Goal: Task Accomplishment & Management: Use online tool/utility

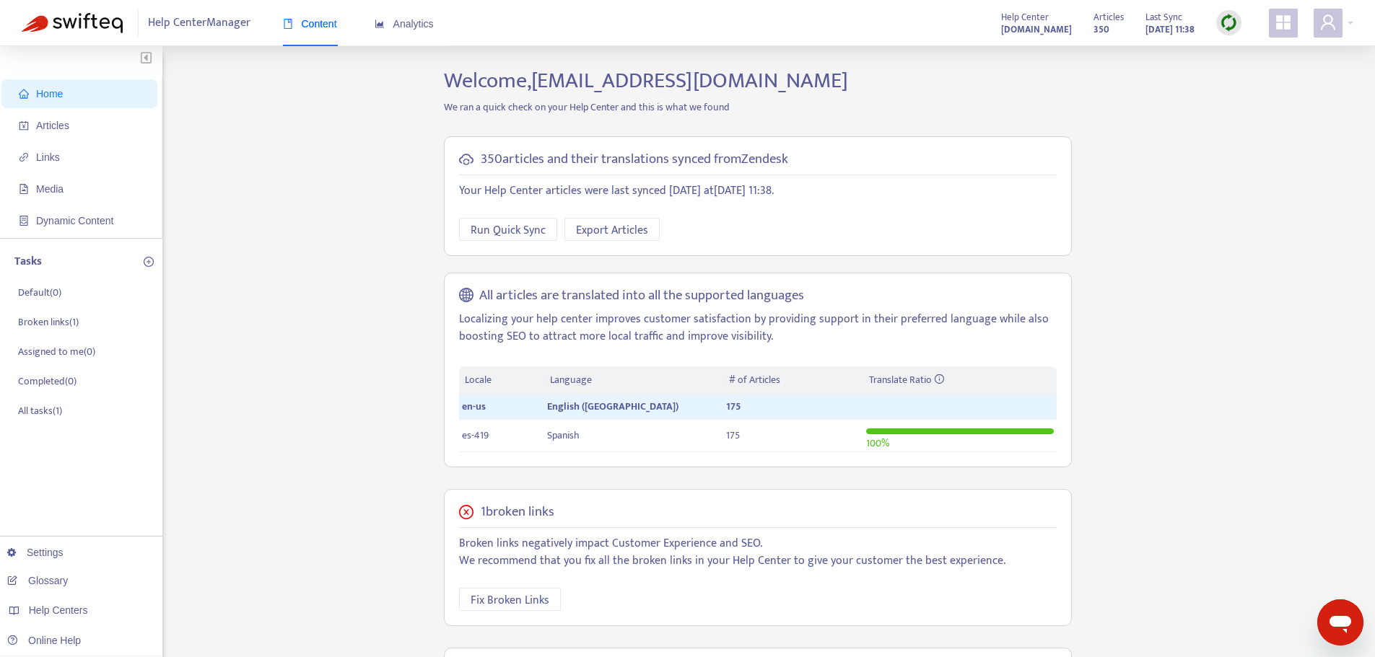
click at [1220, 25] on img at bounding box center [1229, 23] width 18 height 18
click at [1259, 80] on link "Full Sync" at bounding box center [1254, 75] width 52 height 17
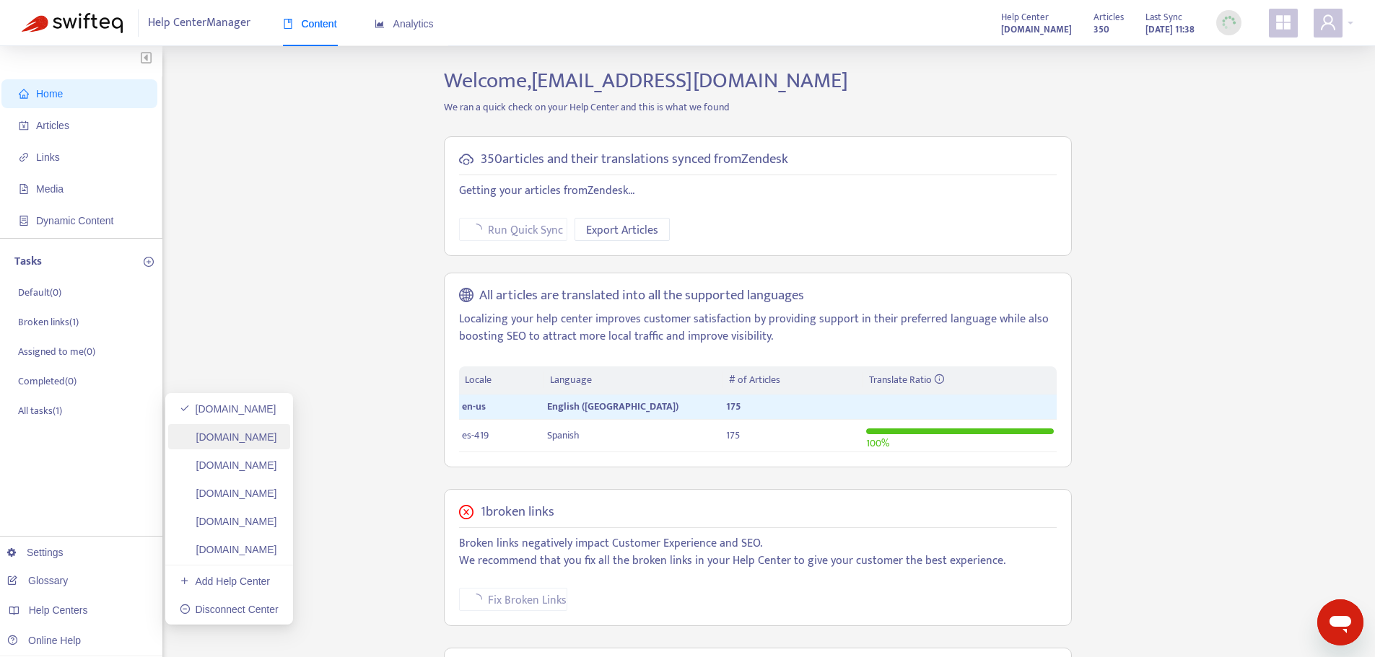
click at [250, 442] on link "[DOMAIN_NAME]" at bounding box center [228, 438] width 97 height 12
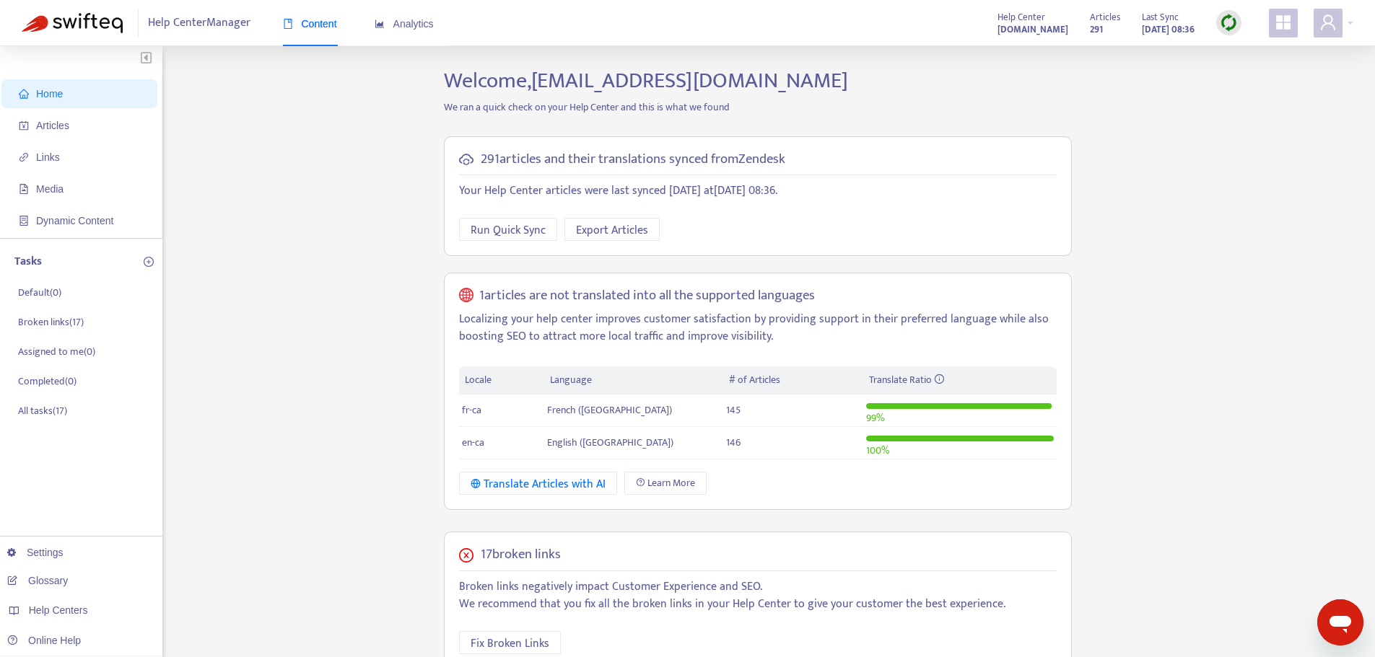
click at [1223, 19] on img at bounding box center [1229, 23] width 18 height 18
click at [1264, 80] on link "Full Sync" at bounding box center [1254, 75] width 52 height 17
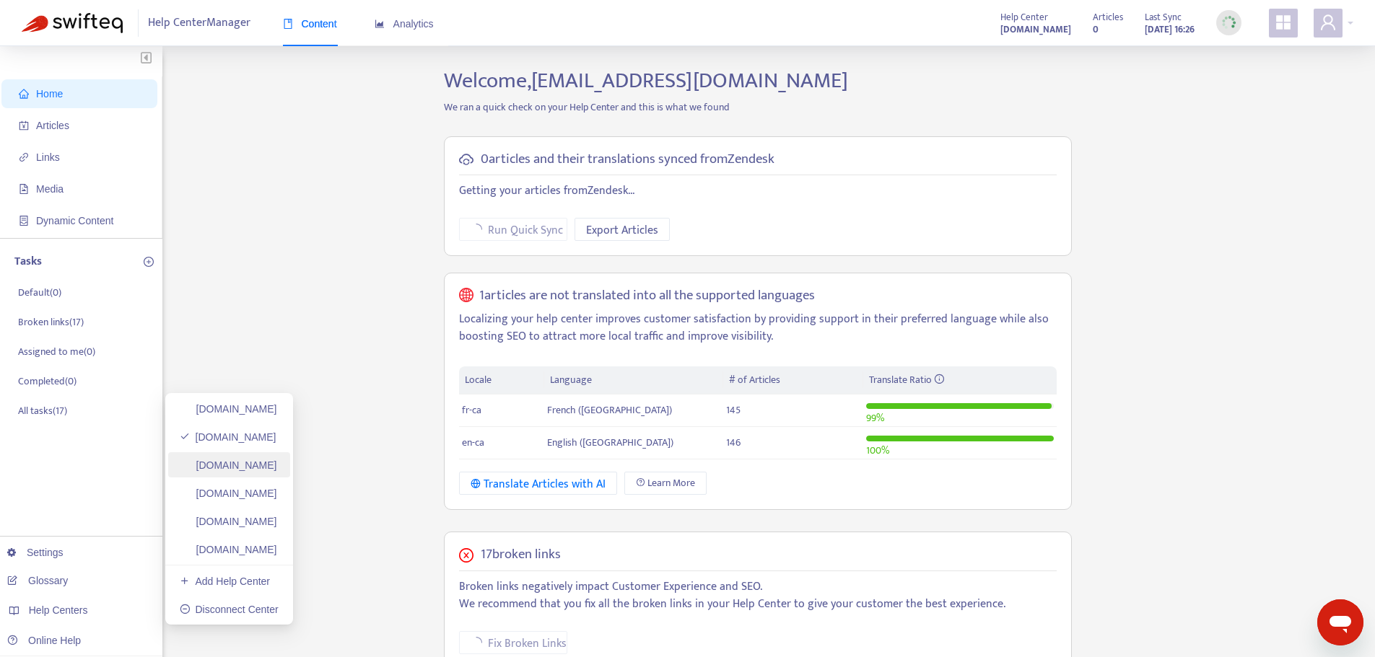
click at [277, 460] on link "[DOMAIN_NAME]" at bounding box center [228, 466] width 97 height 12
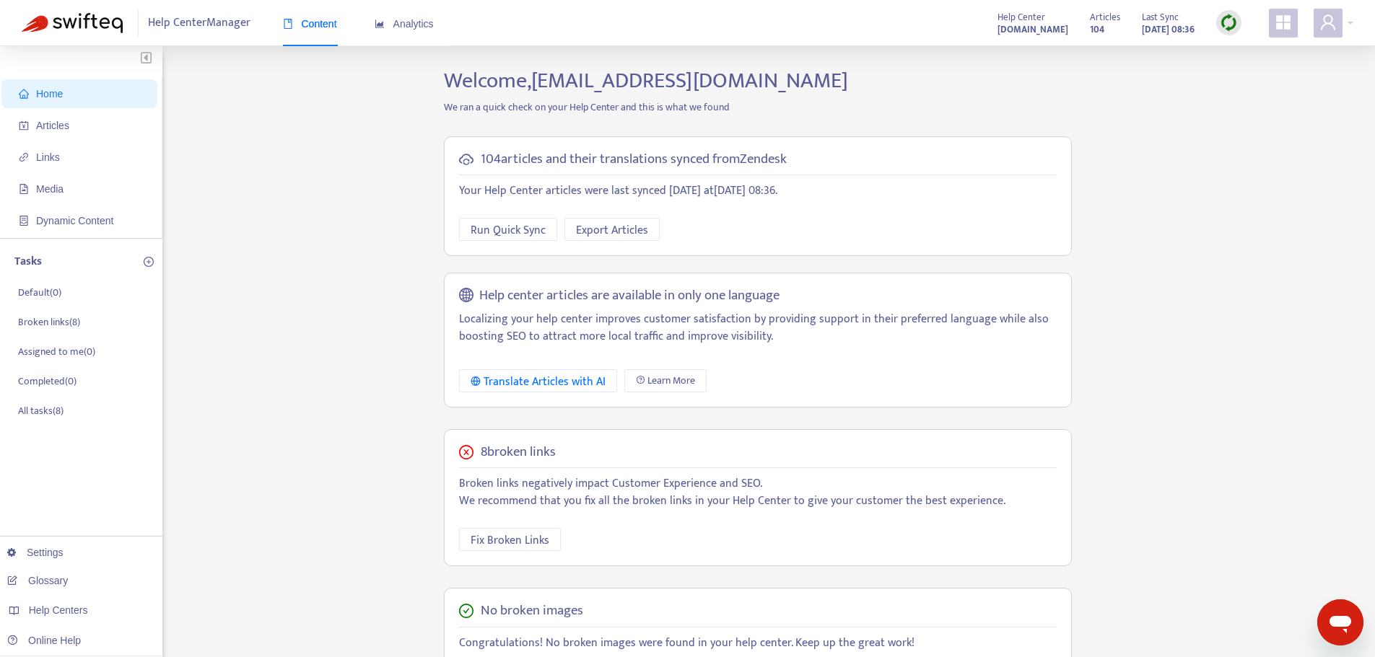
click at [1238, 19] on div at bounding box center [1228, 22] width 25 height 25
click at [1273, 77] on link "Full Sync" at bounding box center [1254, 75] width 52 height 17
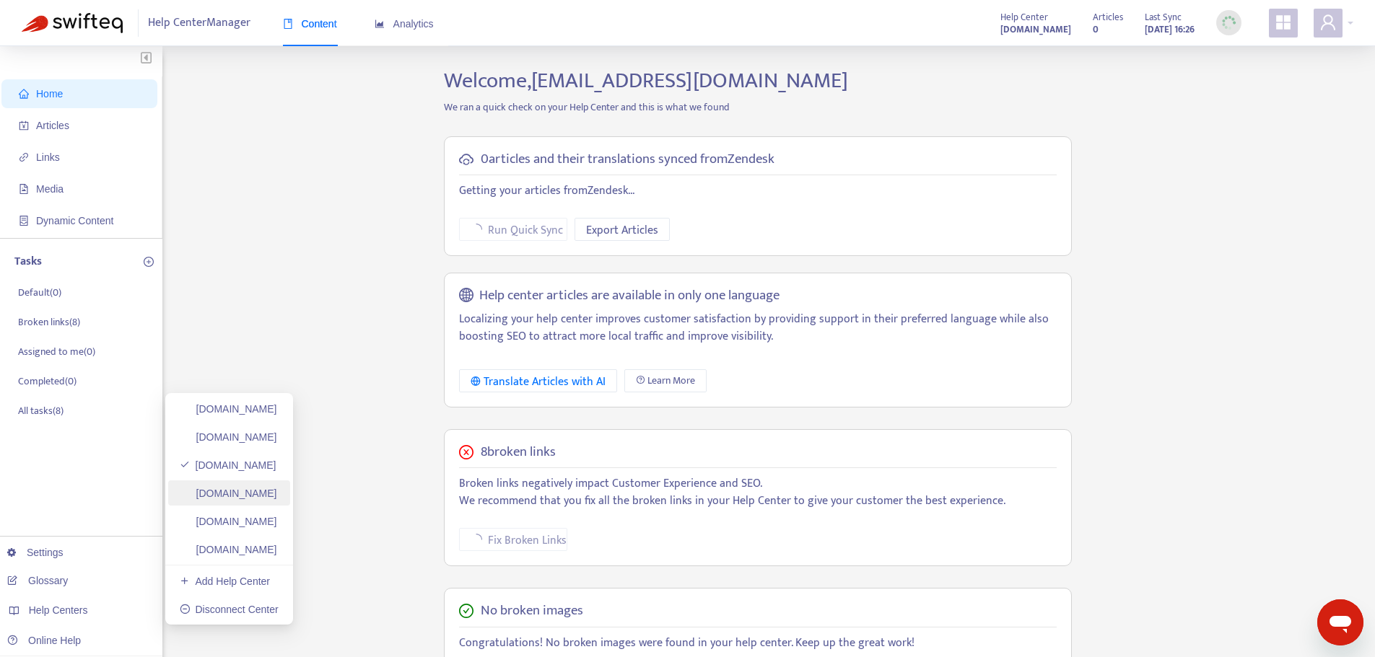
click at [277, 499] on link "[DOMAIN_NAME]" at bounding box center [228, 494] width 97 height 12
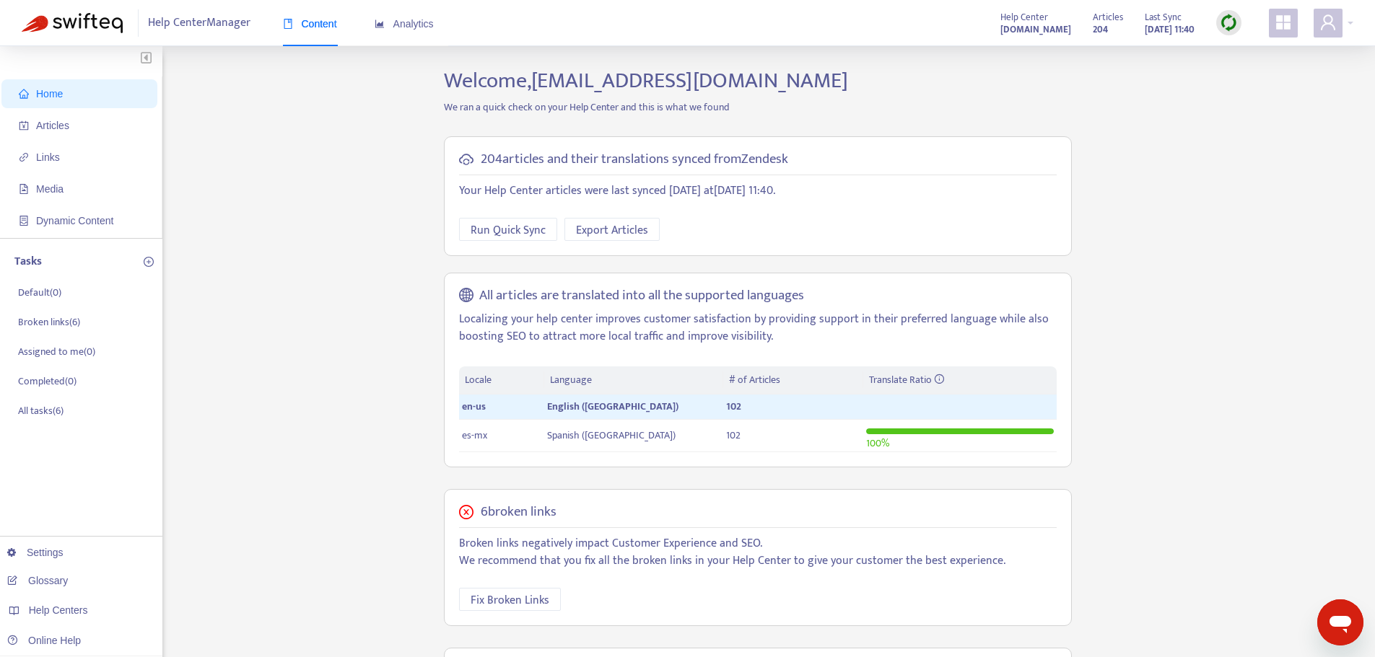
click at [1222, 18] on img at bounding box center [1229, 23] width 18 height 18
click at [1251, 78] on link "Full Sync" at bounding box center [1254, 75] width 52 height 17
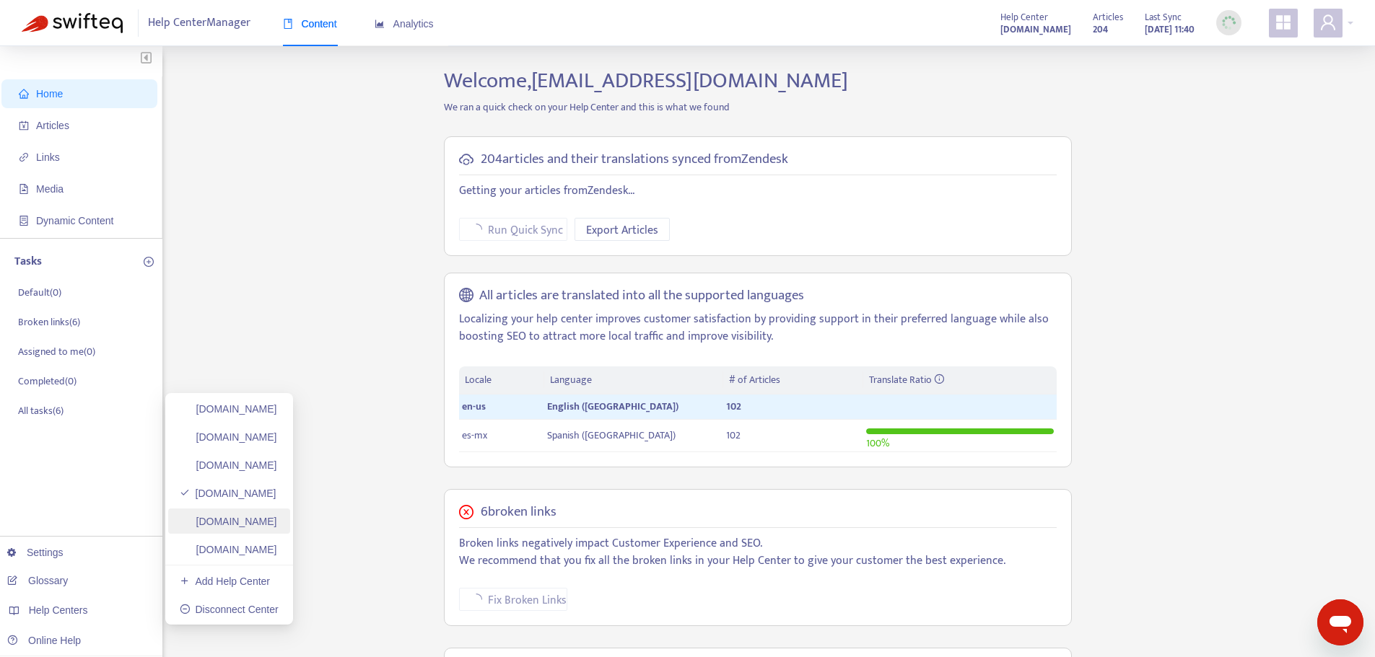
click at [277, 525] on link "[DOMAIN_NAME]" at bounding box center [228, 522] width 97 height 12
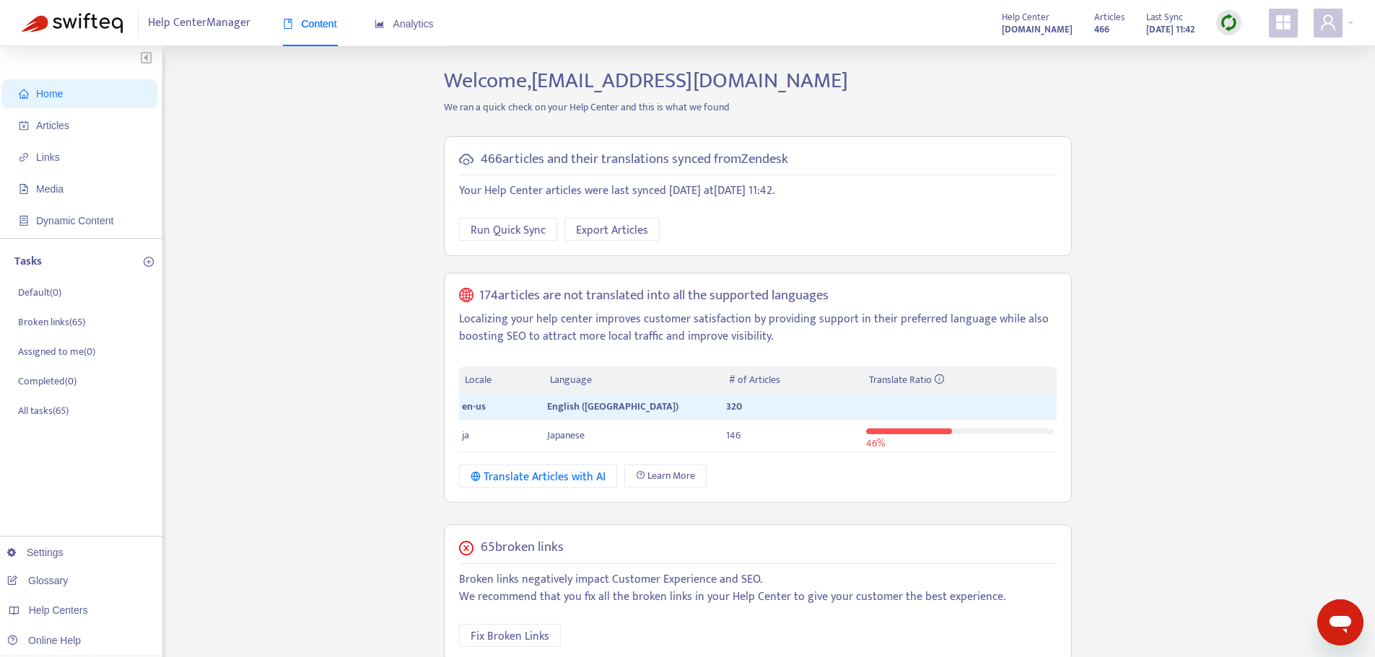
click at [1221, 27] on img at bounding box center [1229, 23] width 18 height 18
click at [1243, 71] on link "Full Sync" at bounding box center [1254, 75] width 52 height 17
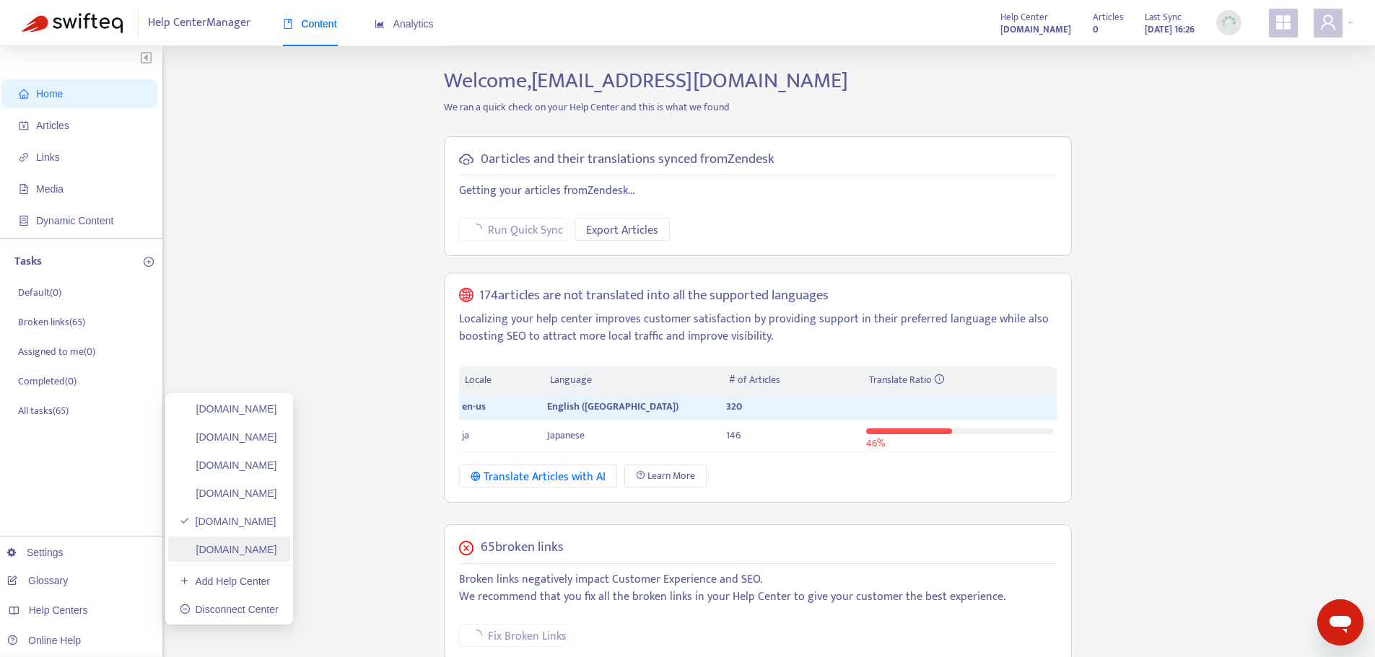
click at [229, 556] on link "[DOMAIN_NAME]" at bounding box center [228, 550] width 97 height 12
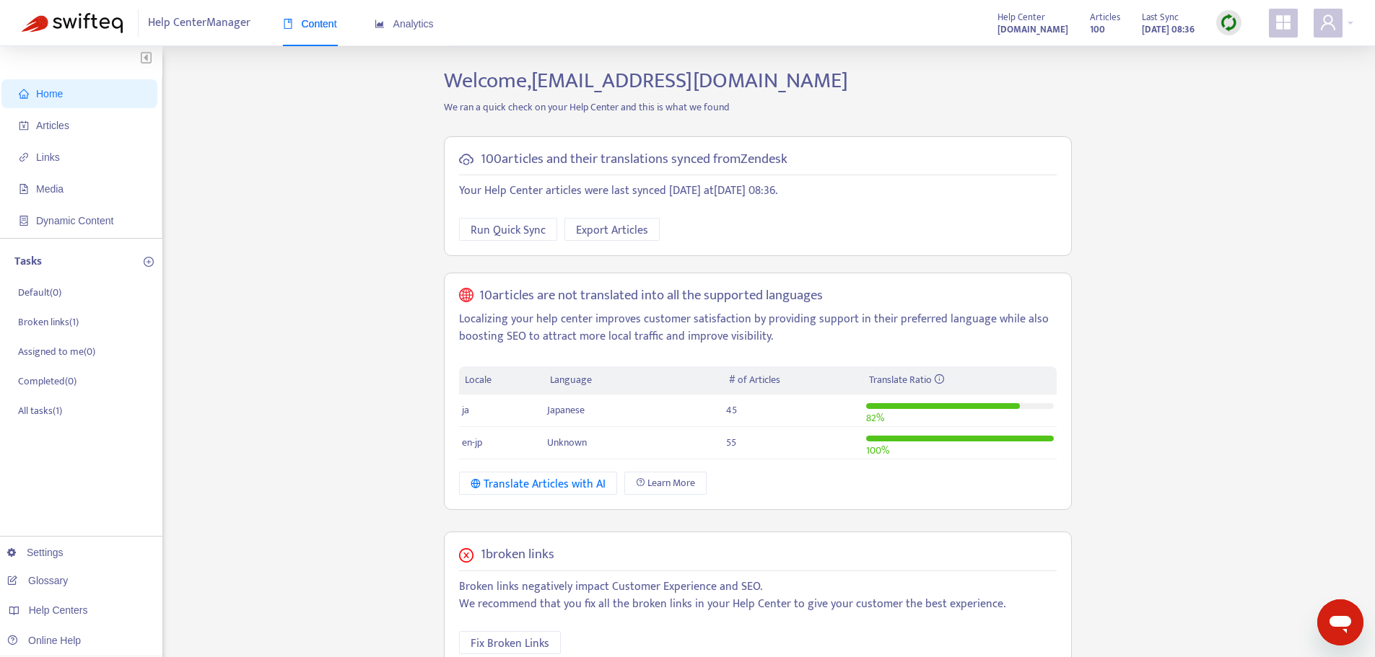
click at [1242, 23] on div "Articles 100 Last Sync [DATE] 08:36" at bounding box center [1165, 23] width 173 height 29
click at [1229, 23] on img at bounding box center [1229, 23] width 18 height 18
click at [1261, 75] on link "Full Sync" at bounding box center [1254, 75] width 52 height 17
